Goal: Find specific page/section: Find specific page/section

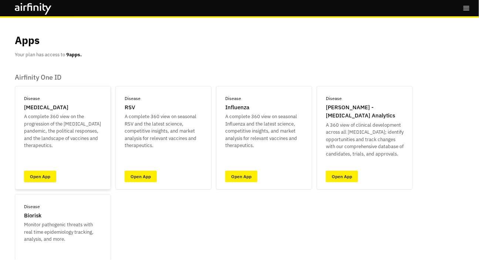
click at [39, 175] on link "Open App" at bounding box center [40, 176] width 32 height 11
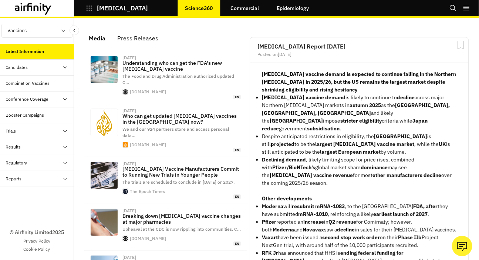
scroll to position [519, 222]
click at [119, 9] on p "COVID-19" at bounding box center [122, 8] width 51 height 7
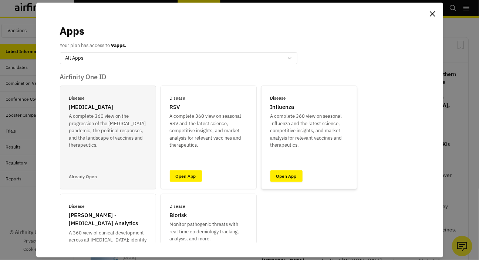
click at [290, 172] on link "Open App" at bounding box center [287, 175] width 32 height 11
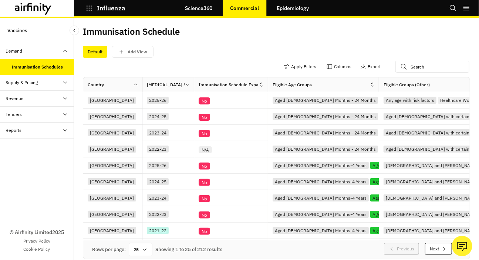
drag, startPoint x: 35, startPoint y: 86, endPoint x: 31, endPoint y: 84, distance: 3.9
click at [33, 85] on div "Supply & Pricing" at bounding box center [37, 83] width 74 height 16
click at [32, 146] on div "Pricing Dashboard" at bounding box center [30, 146] width 36 height 7
